Goal: Book appointment/travel/reservation

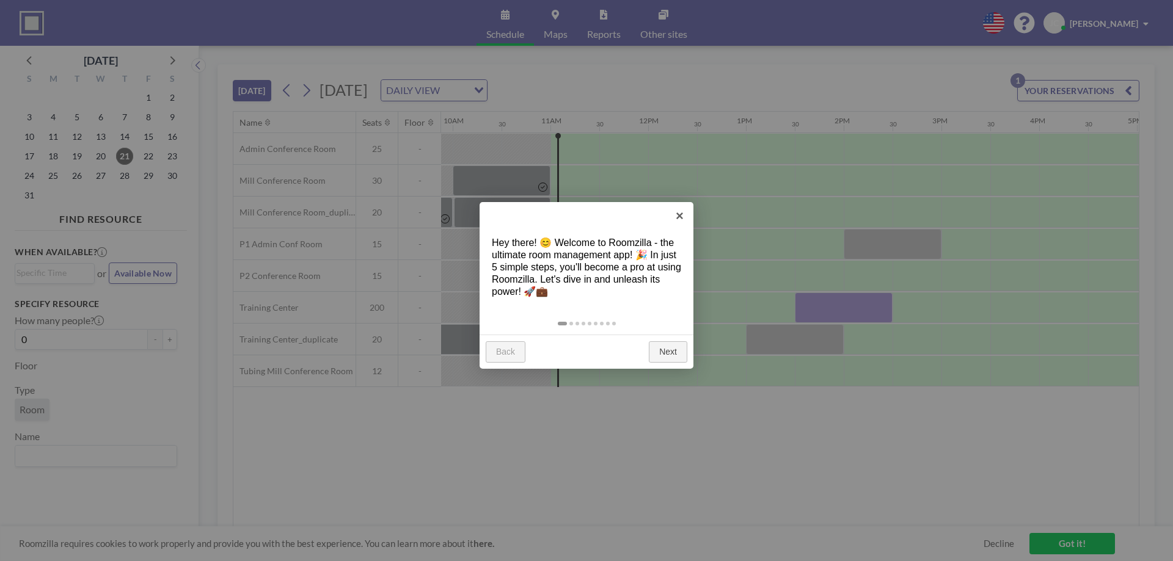
scroll to position [0, 1026]
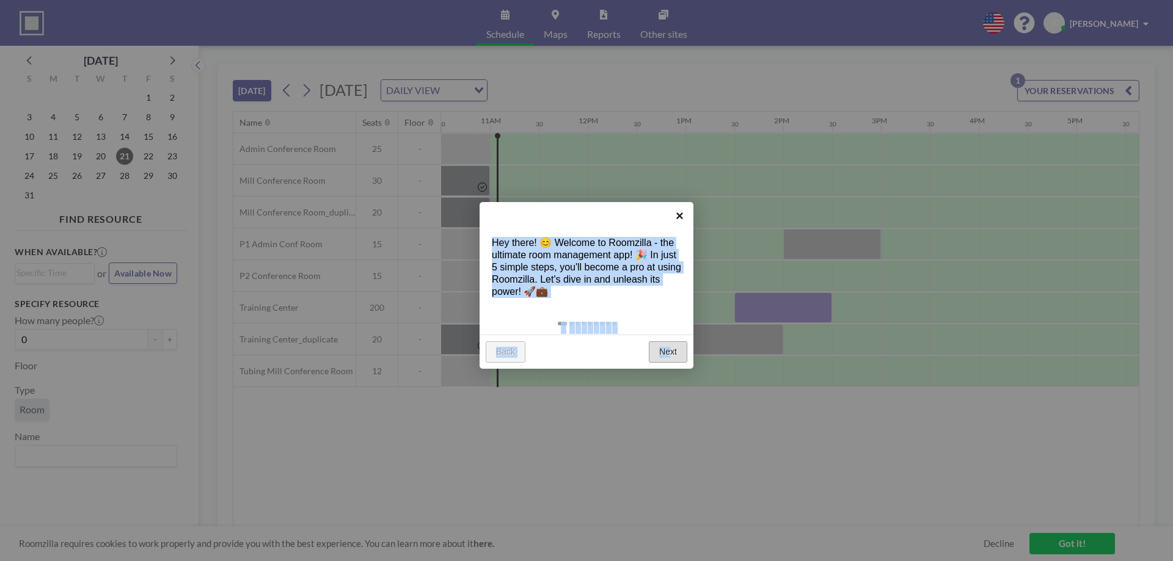
drag, startPoint x: 681, startPoint y: 213, endPoint x: 669, endPoint y: 357, distance: 145.3
click at [669, 357] on div "× Hey there! 😊 Welcome to Roomzilla - the ultimate room management app! 🎉 In ju…" at bounding box center [587, 285] width 214 height 167
click at [669, 351] on link "Next" at bounding box center [668, 353] width 38 height 22
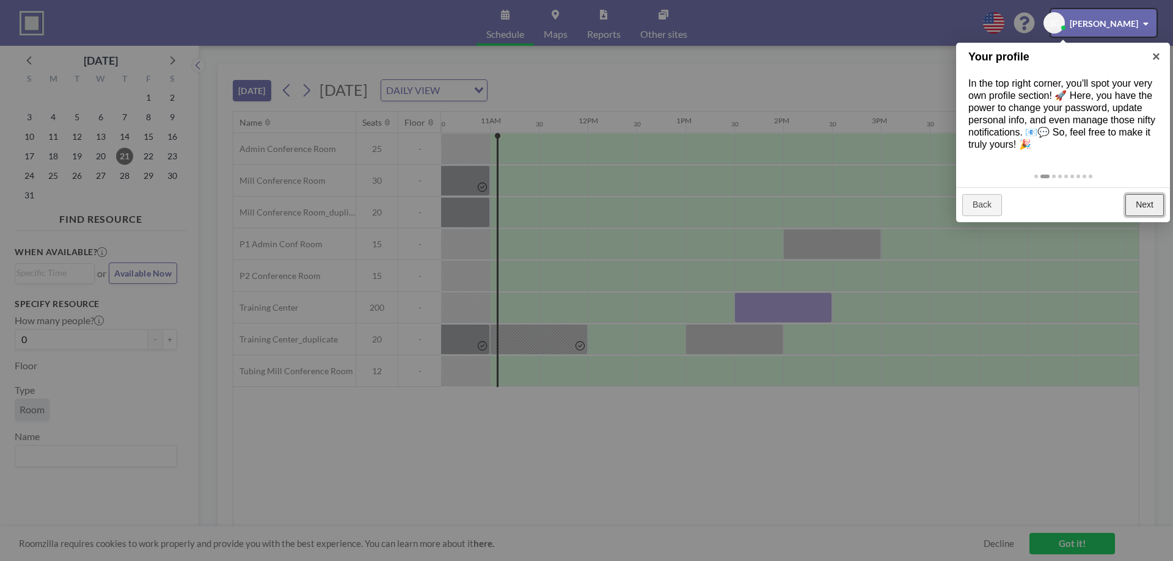
click at [1141, 206] on link "Next" at bounding box center [1144, 205] width 38 height 22
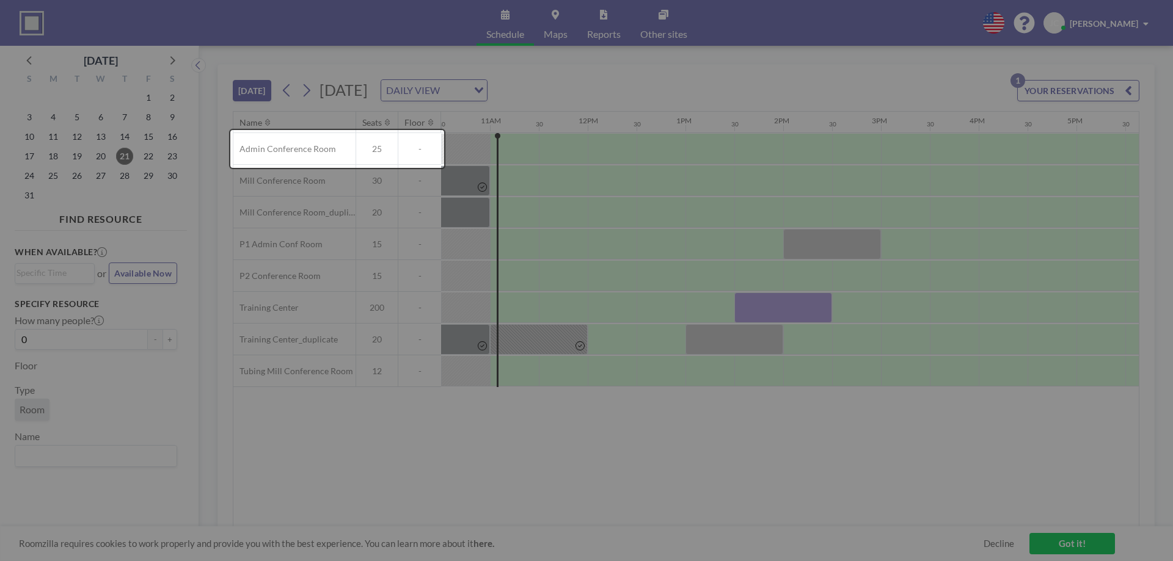
click at [1141, 206] on div at bounding box center [586, 280] width 1173 height 561
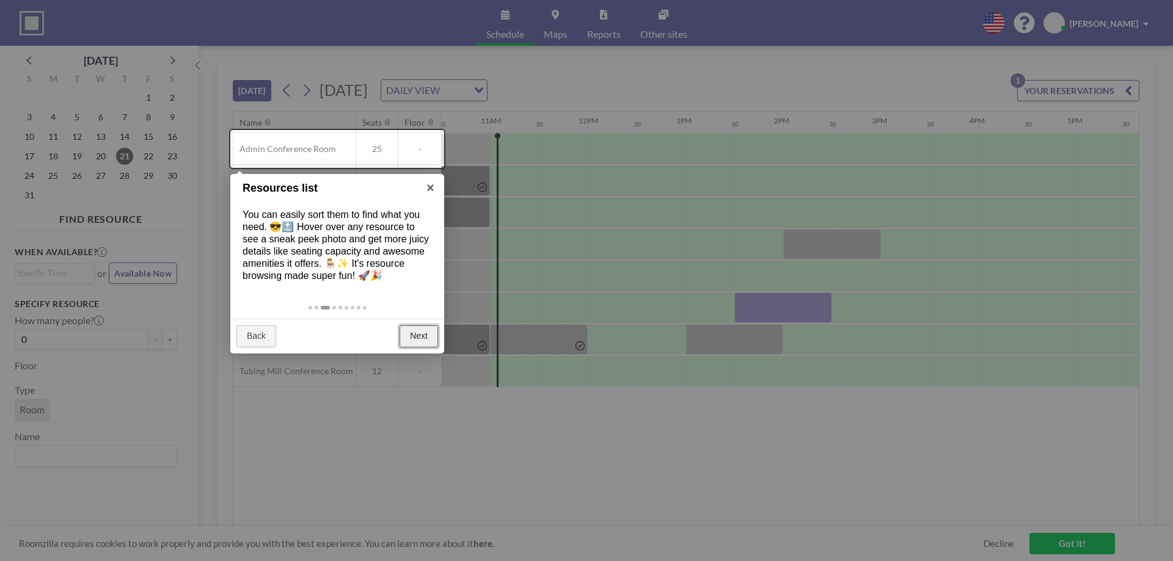
click at [415, 338] on link "Next" at bounding box center [419, 337] width 38 height 22
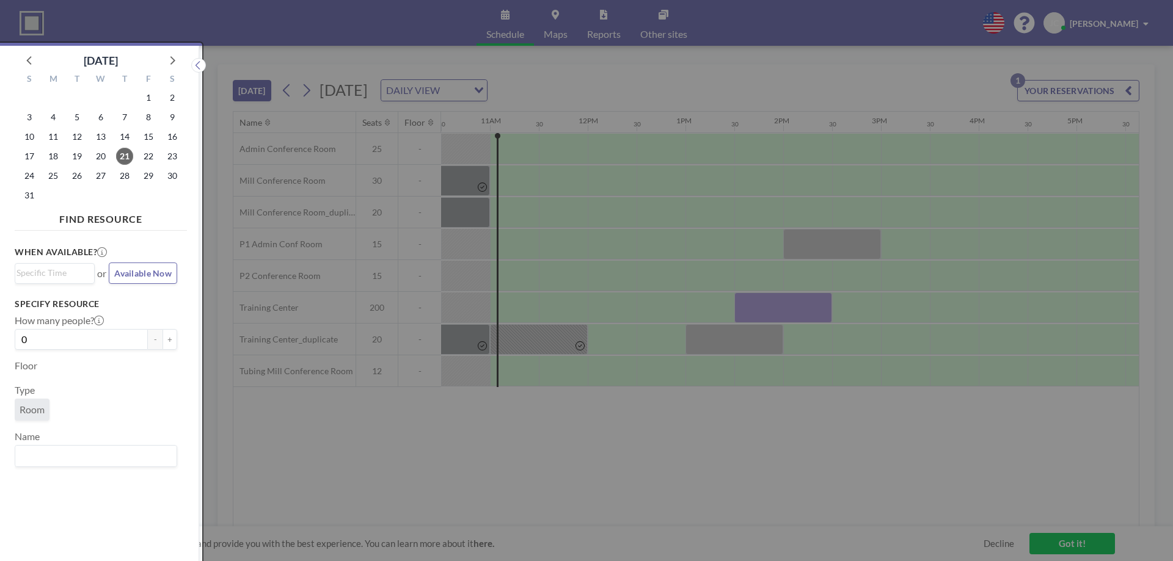
scroll to position [3, 0]
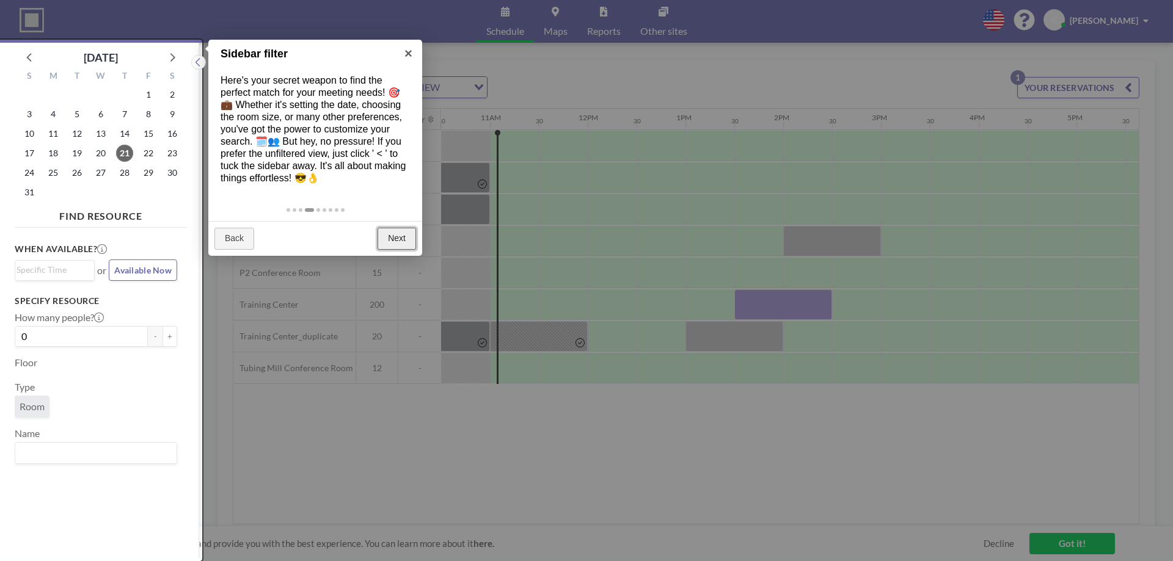
click at [384, 236] on link "Next" at bounding box center [397, 239] width 38 height 22
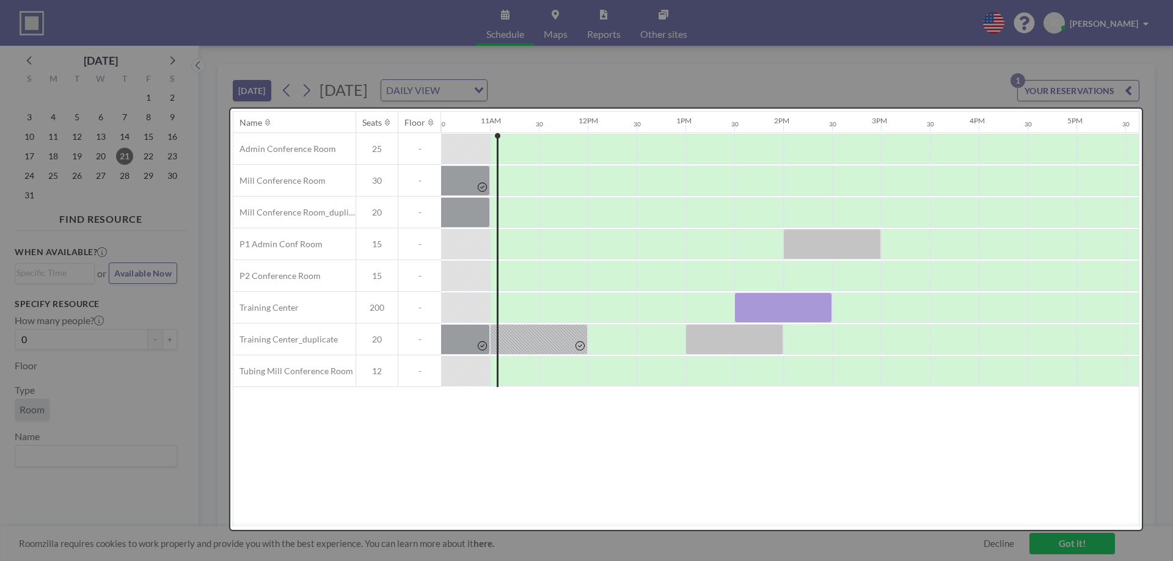
scroll to position [0, 0]
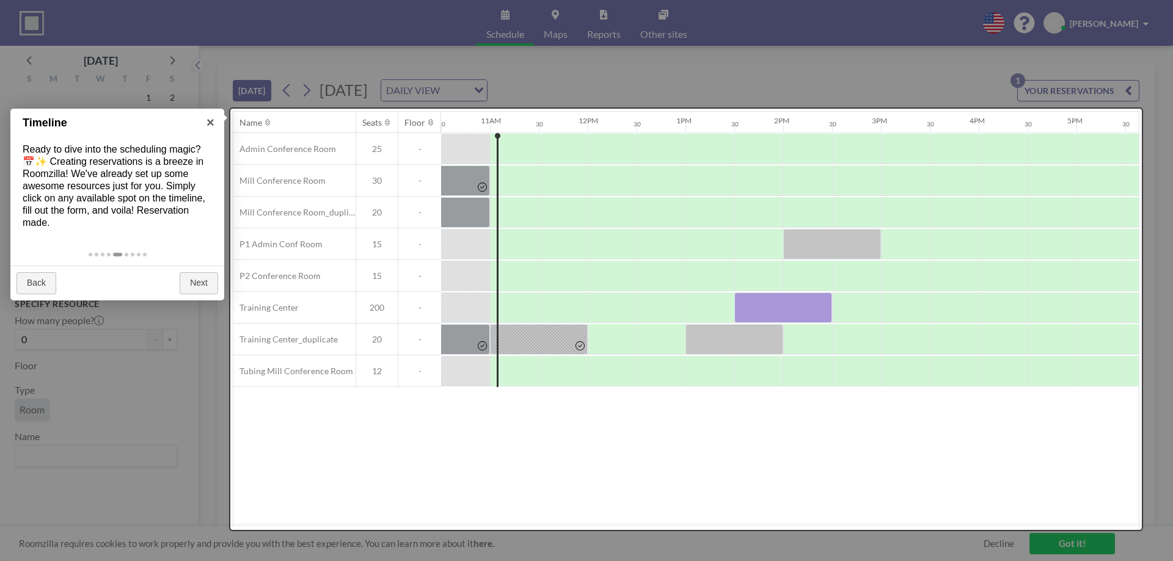
click at [722, 334] on div at bounding box center [686, 320] width 912 height 422
click at [766, 310] on div at bounding box center [686, 320] width 912 height 422
click at [303, 335] on div at bounding box center [686, 320] width 912 height 422
click at [692, 334] on div at bounding box center [686, 320] width 912 height 422
click at [692, 336] on div at bounding box center [686, 320] width 912 height 422
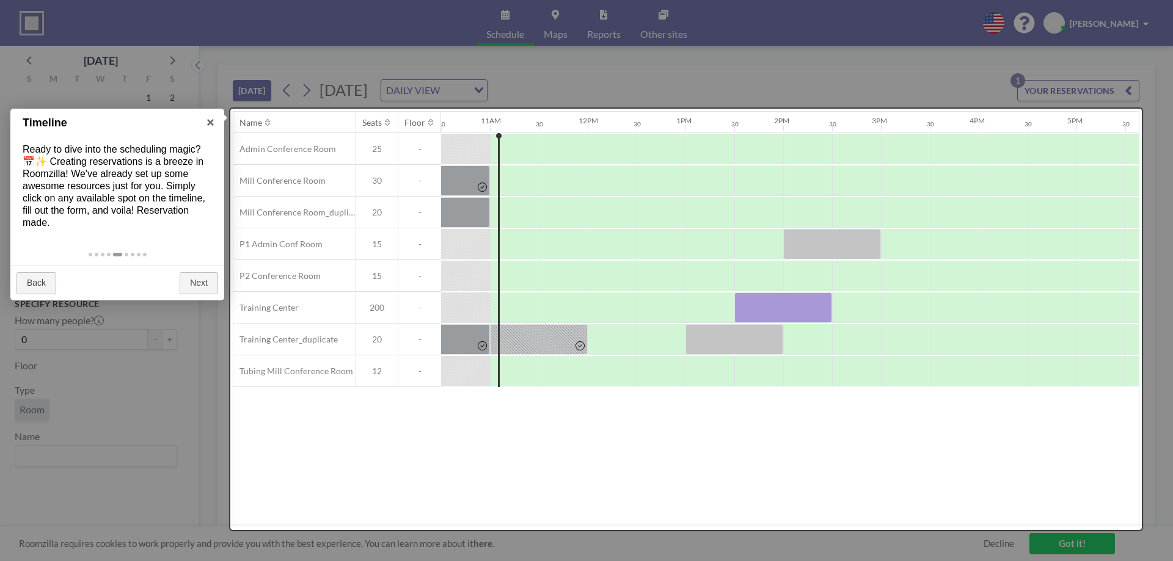
click at [696, 334] on div at bounding box center [686, 320] width 912 height 422
click at [315, 332] on div at bounding box center [686, 320] width 912 height 422
click at [210, 120] on link "×" at bounding box center [210, 122] width 27 height 27
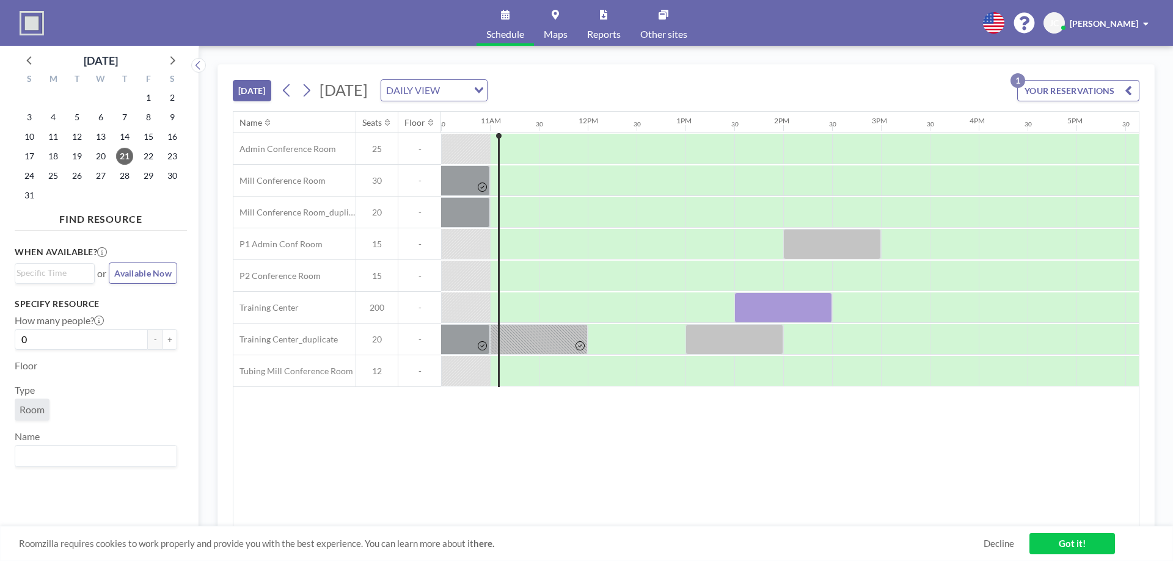
click at [379, 340] on span "20" at bounding box center [377, 339] width 42 height 11
drag, startPoint x: 379, startPoint y: 308, endPoint x: 322, endPoint y: 305, distance: 56.9
click at [372, 308] on span "200" at bounding box center [377, 307] width 42 height 11
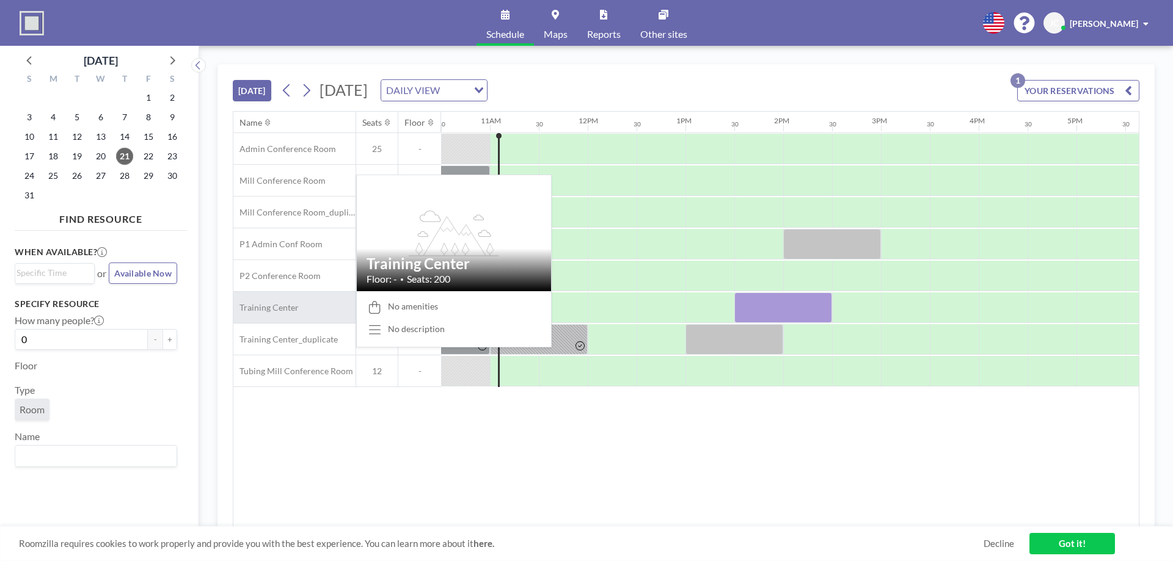
click at [313, 305] on div "Training Center" at bounding box center [294, 307] width 122 height 31
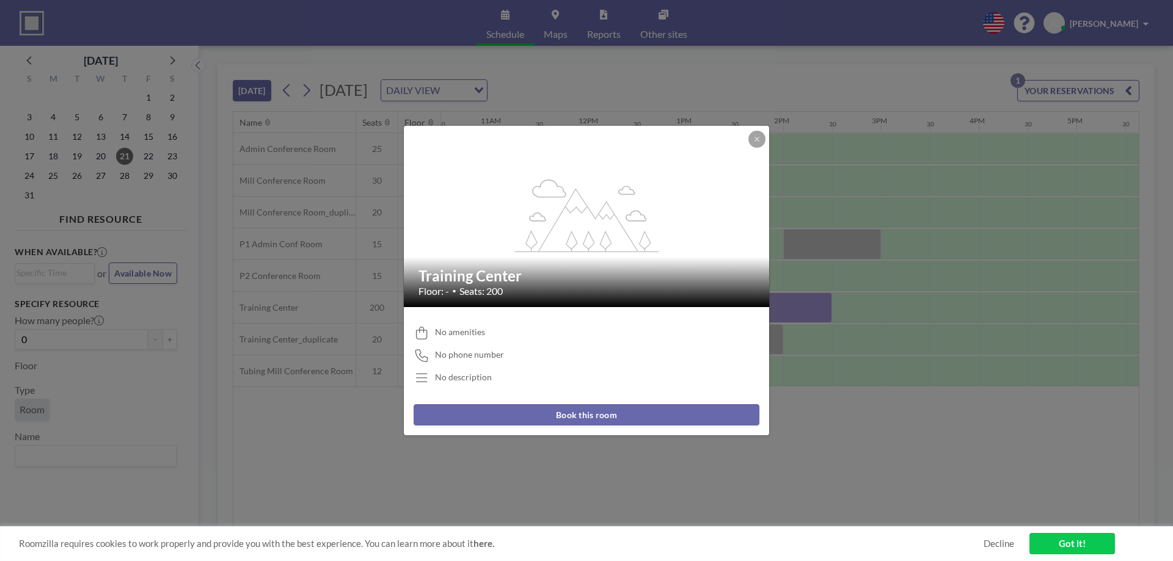
click at [420, 381] on icon at bounding box center [422, 378] width 16 height 13
click at [420, 375] on icon at bounding box center [422, 378] width 12 height 9
click at [758, 143] on button at bounding box center [756, 139] width 17 height 17
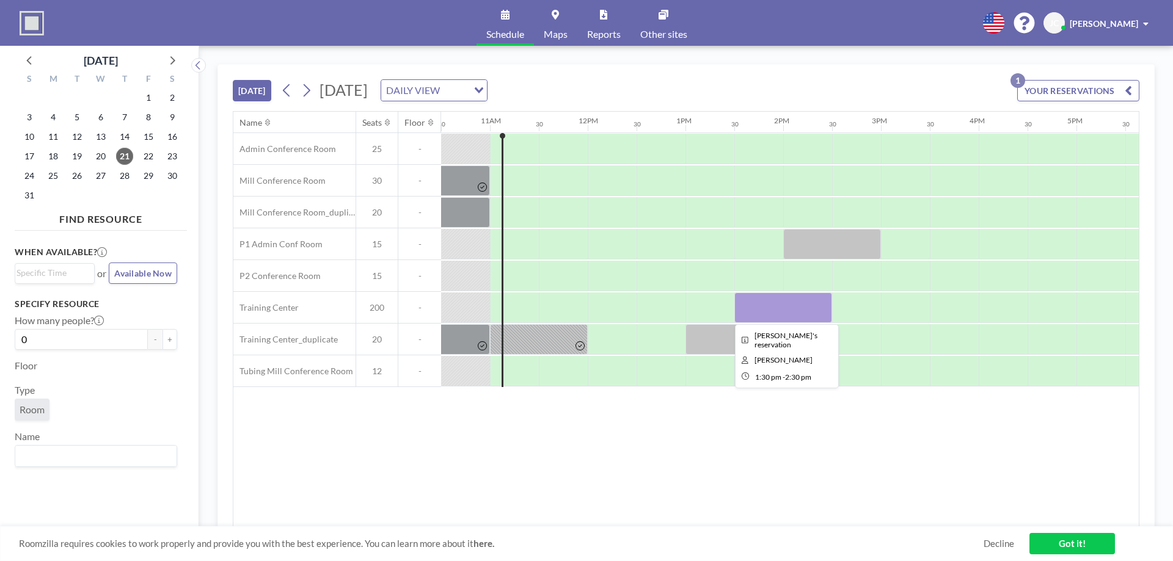
click at [786, 298] on div at bounding box center [783, 308] width 98 height 31
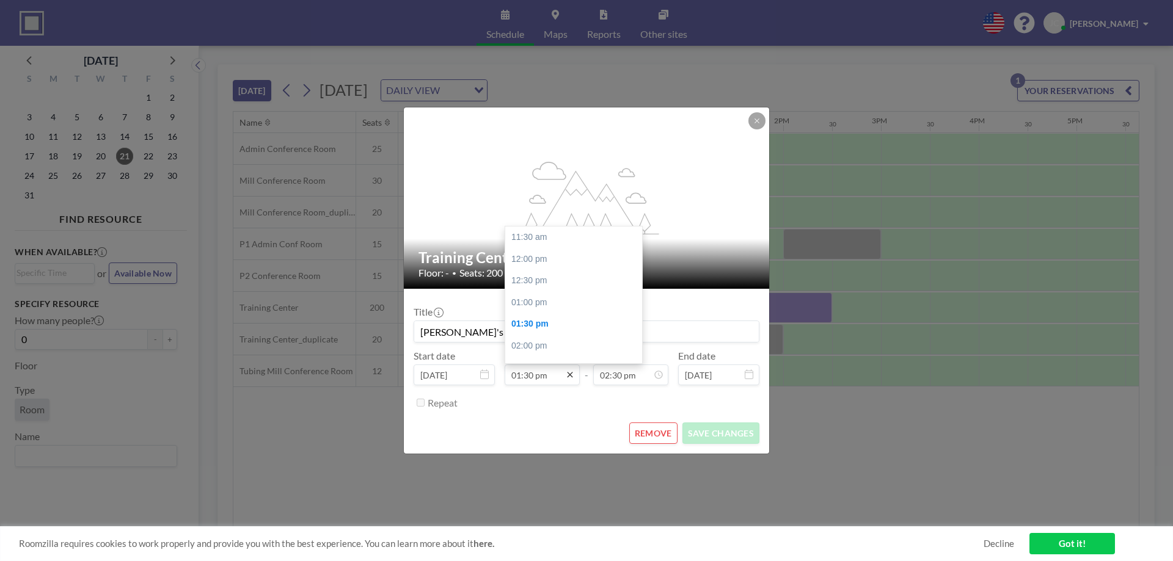
scroll to position [87, 0]
click at [576, 378] on input "01:30 pm" at bounding box center [542, 375] width 75 height 21
click at [545, 266] on div "02:00 pm" at bounding box center [576, 260] width 143 height 22
type input "02:00 pm"
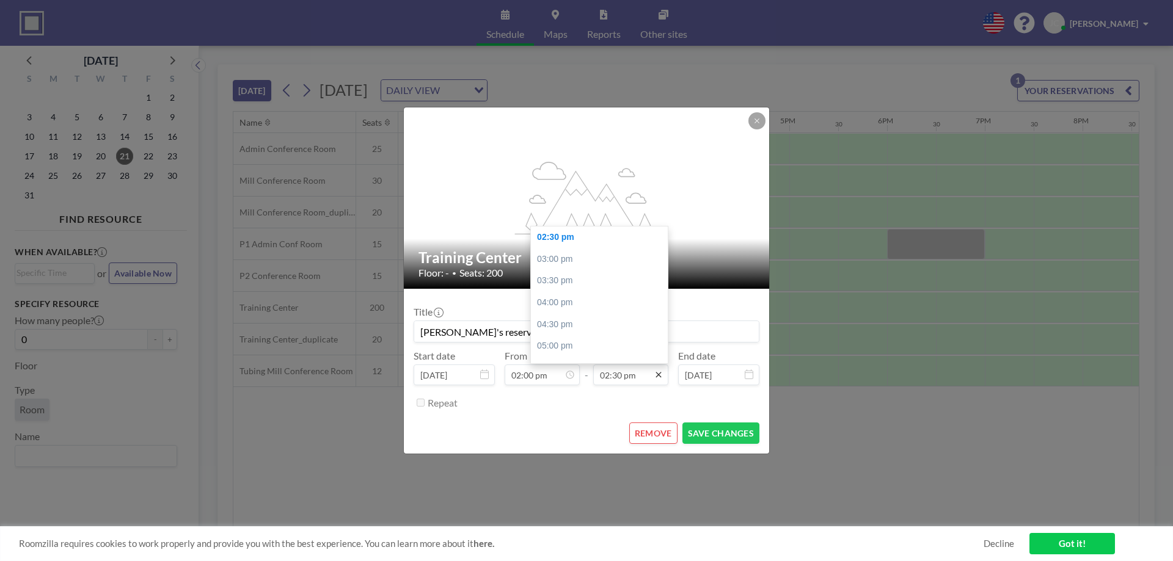
scroll to position [0, 1320]
click at [659, 376] on icon at bounding box center [658, 375] width 5 height 5
click at [598, 269] on div "03:00 pm" at bounding box center [602, 260] width 143 height 22
type input "03:00 pm"
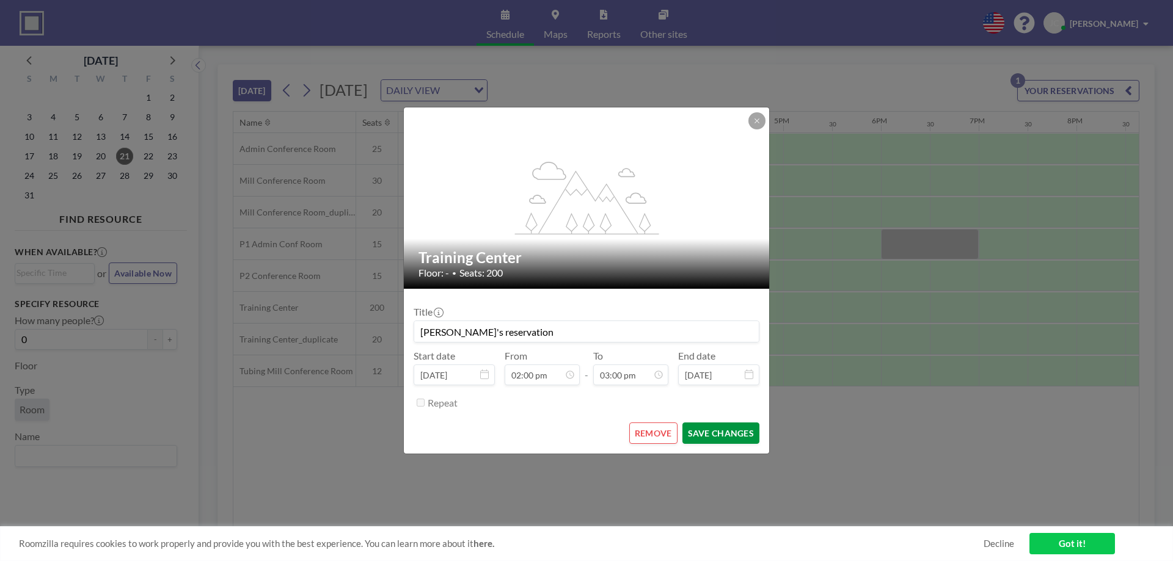
click at [710, 436] on button "SAVE CHANGES" at bounding box center [720, 433] width 77 height 21
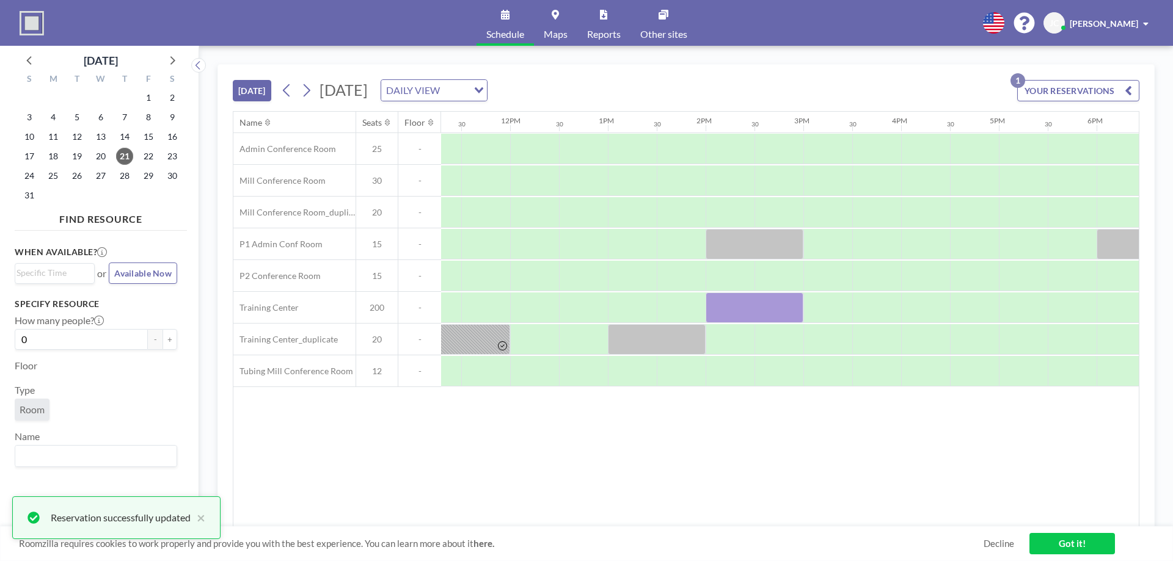
scroll to position [0, 1081]
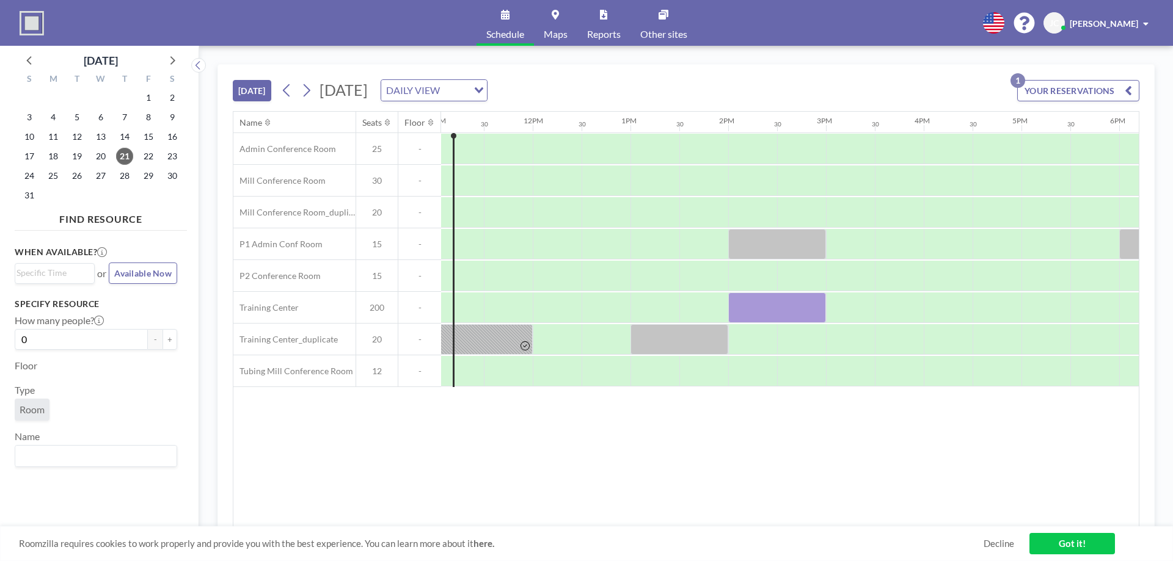
click at [1136, 24] on span "[PERSON_NAME]" at bounding box center [1104, 23] width 68 height 10
click at [1120, 85] on span "Log out" at bounding box center [1112, 83] width 28 height 12
